Goal: Information Seeking & Learning: Understand process/instructions

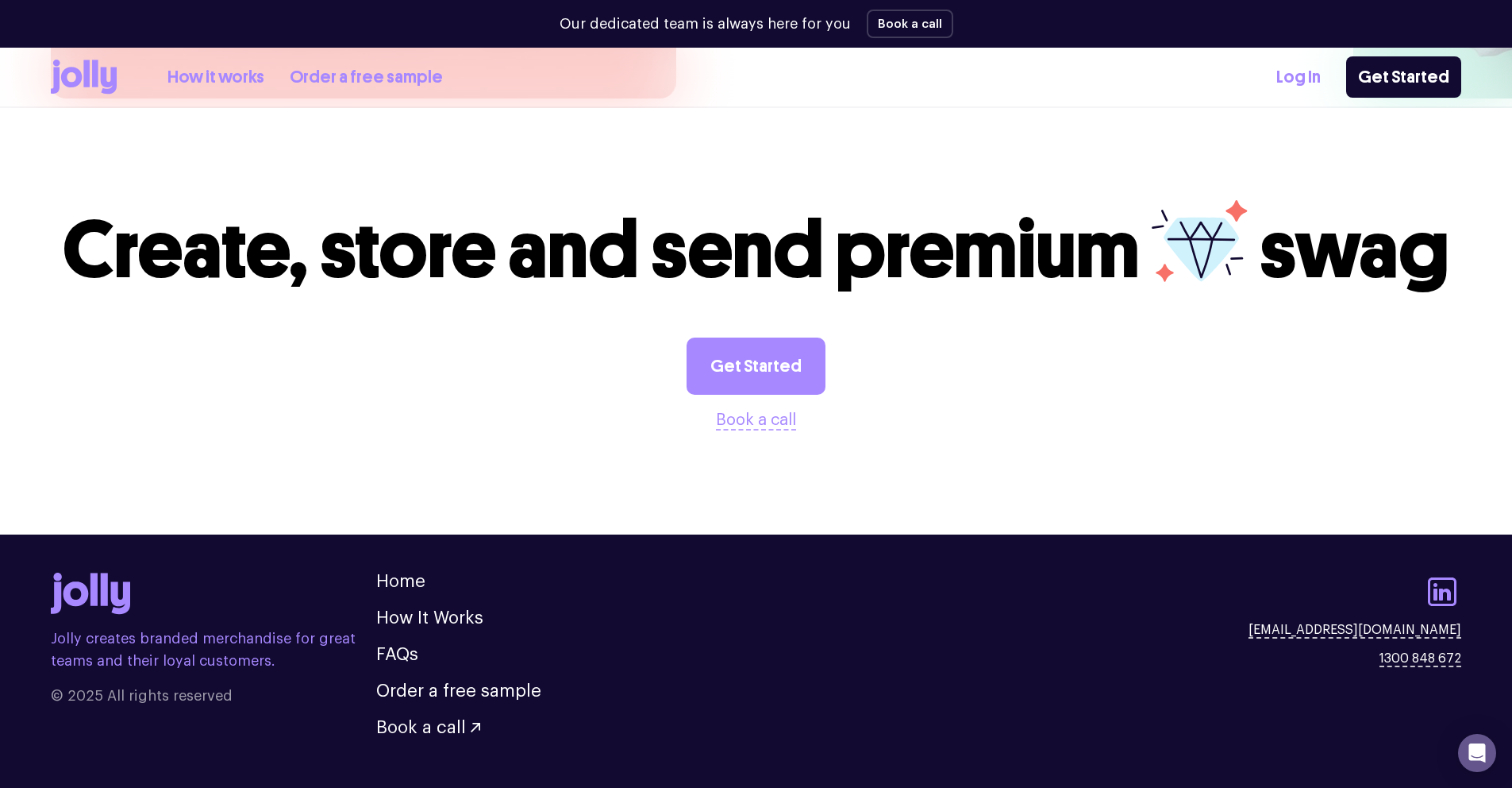
scroll to position [4365, 0]
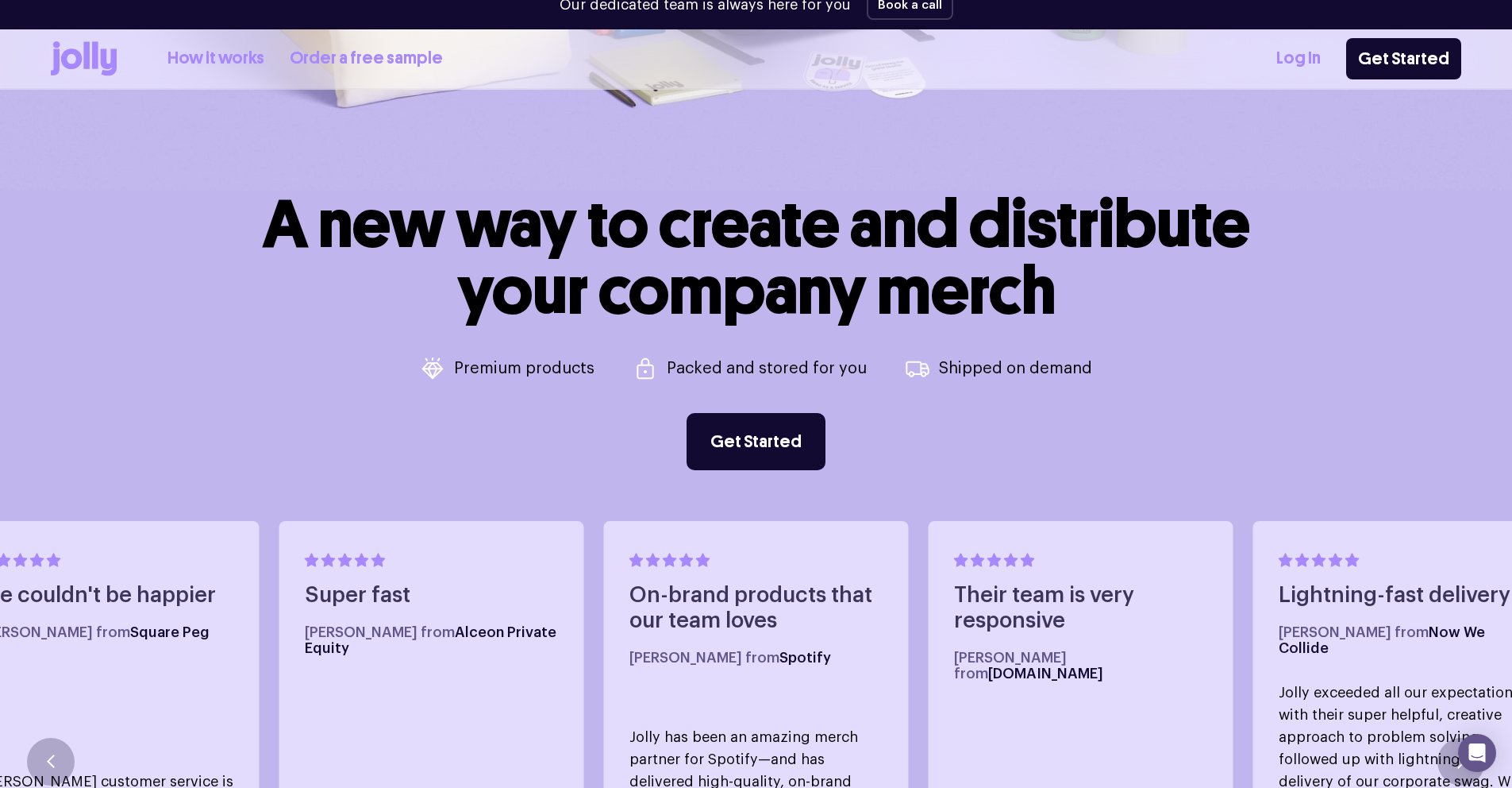
scroll to position [647, 0]
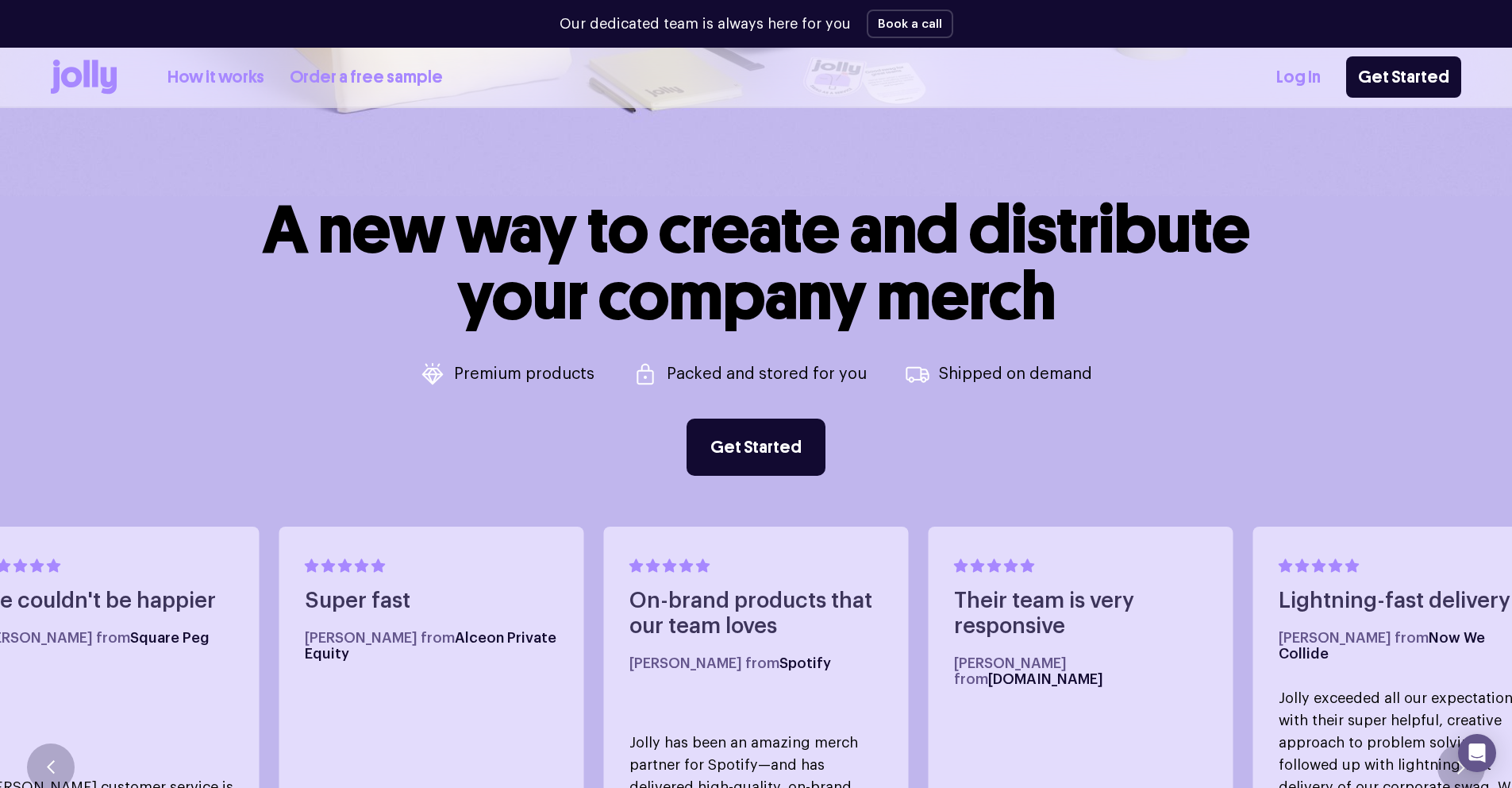
click at [242, 80] on link "How it works" at bounding box center [215, 77] width 97 height 26
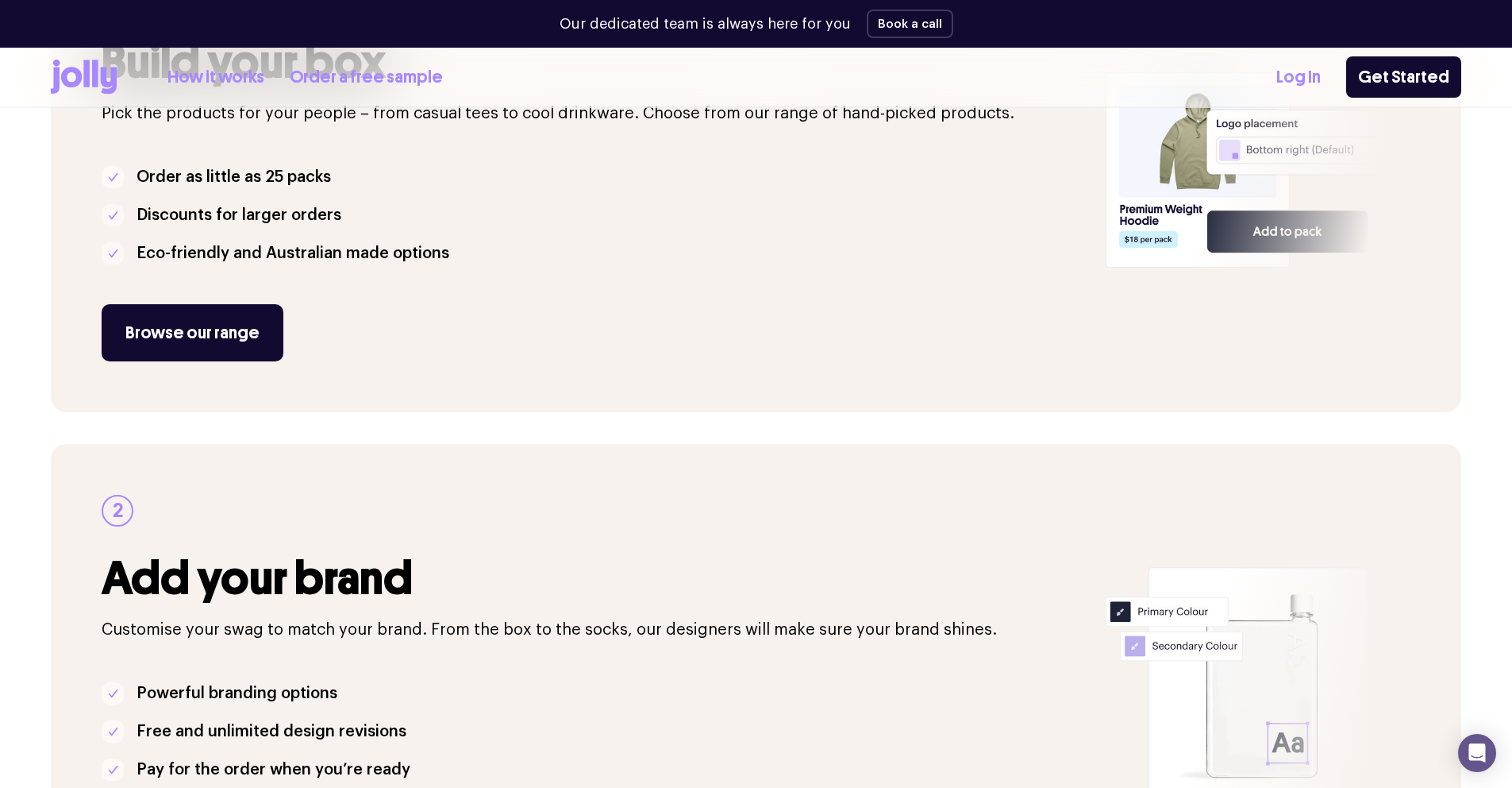
scroll to position [805, 0]
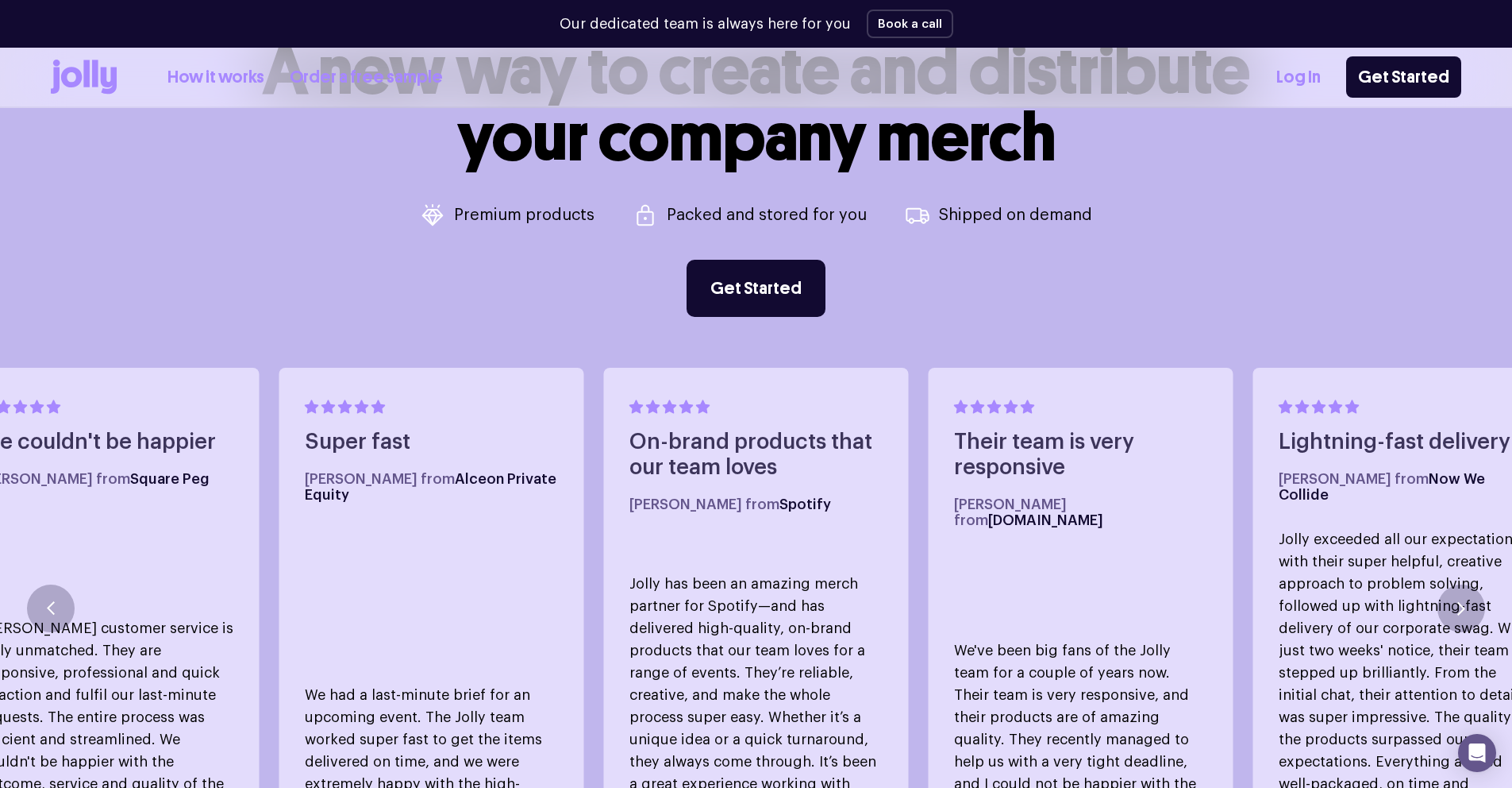
scroll to position [647, 0]
